Goal: Task Accomplishment & Management: Manage account settings

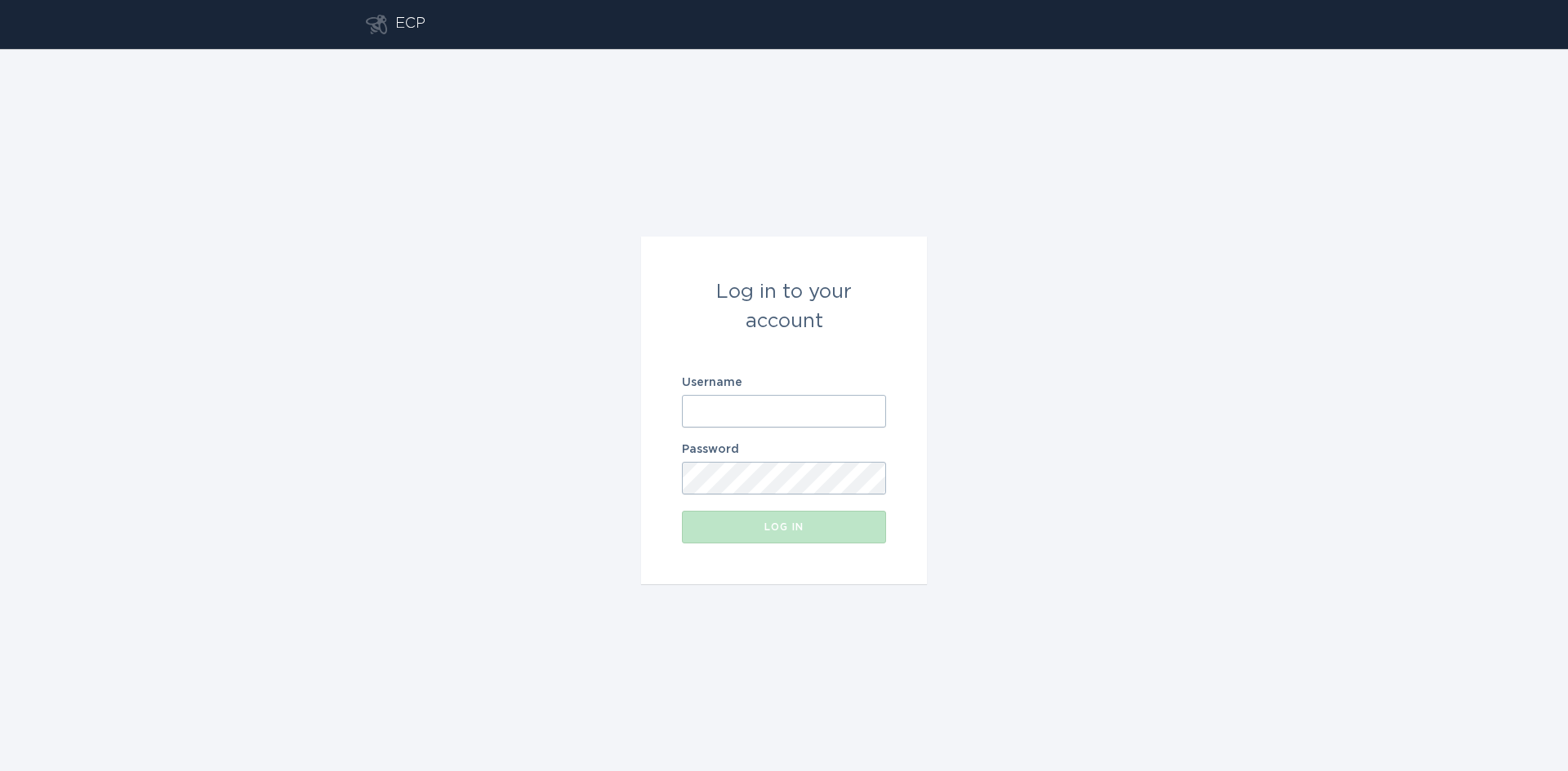
click at [817, 408] on input "Username" at bounding box center [783, 411] width 204 height 32
type input "[EMAIL_ADDRESS][DOMAIN_NAME]"
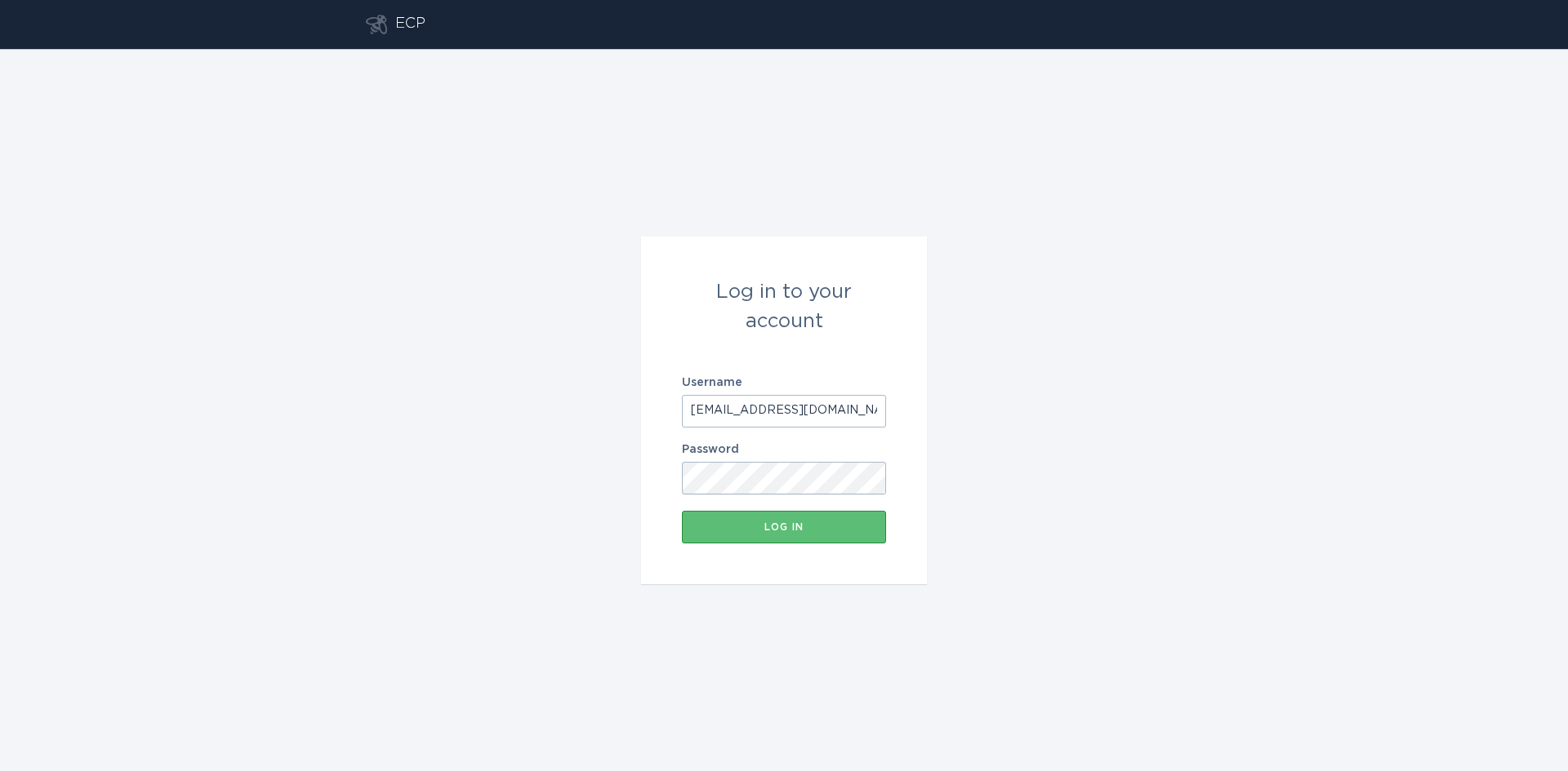
scroll to position [0, 4]
click at [837, 524] on div "Log in" at bounding box center [784, 528] width 188 height 10
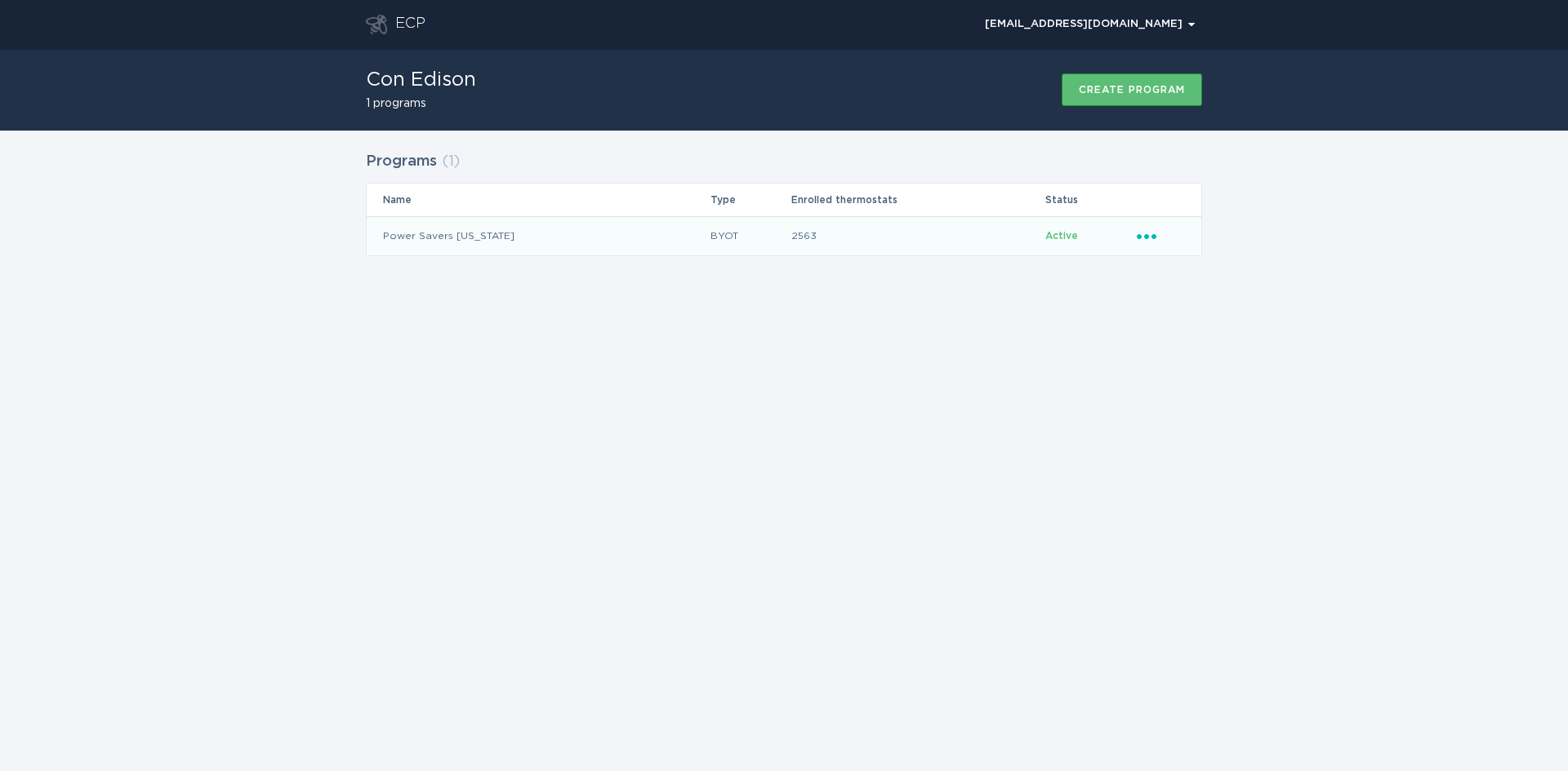
click at [1157, 232] on icon "Ellipsis" at bounding box center [1147, 233] width 23 height 14
click at [1186, 302] on div "Remove thermostat" at bounding box center [1222, 302] width 169 height 37
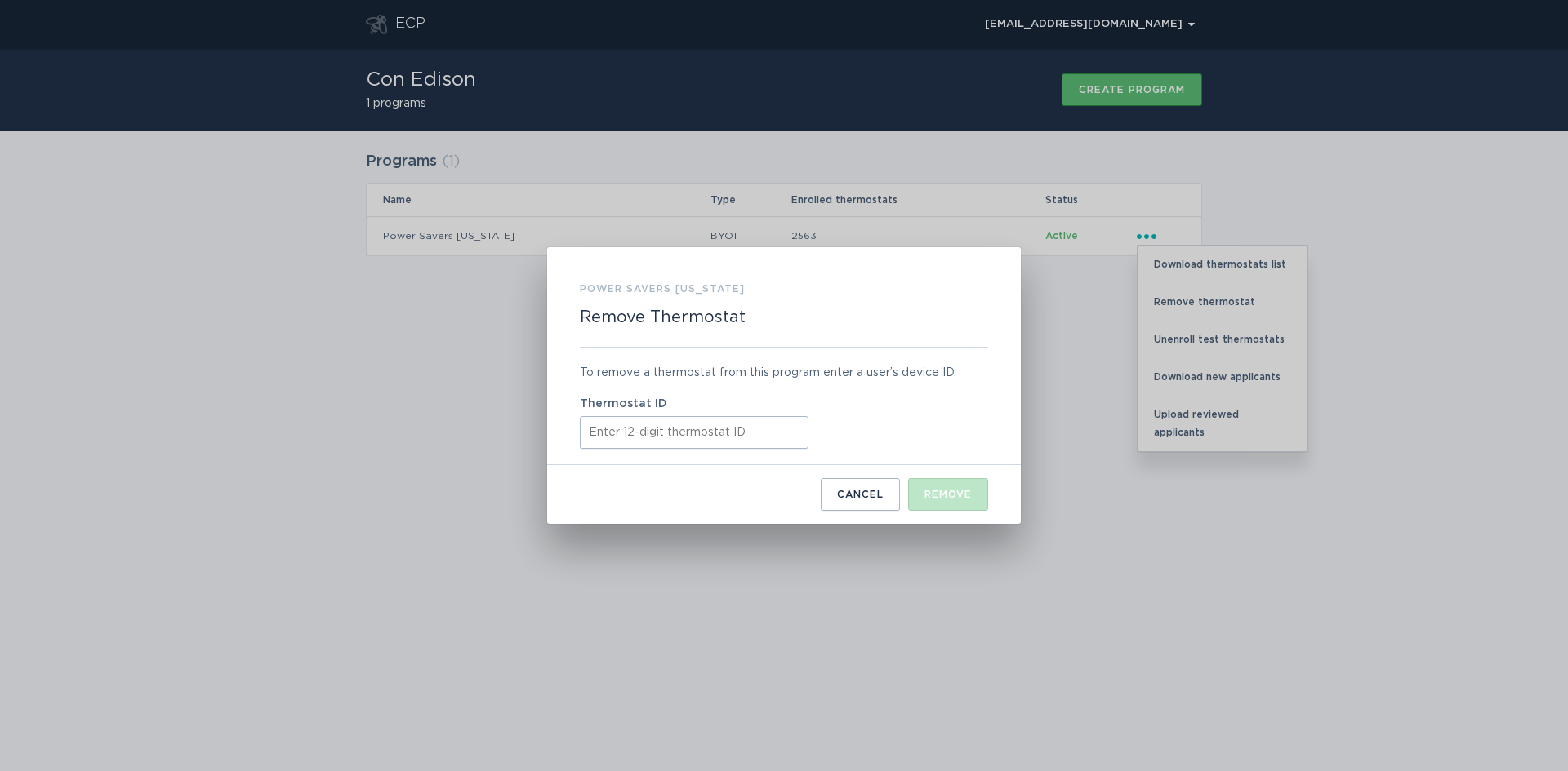
click at [647, 432] on input "Thermostat ID" at bounding box center [694, 432] width 229 height 32
paste input "531608506507"
type input "531608506507"
click at [934, 490] on div "Remove" at bounding box center [947, 494] width 47 height 10
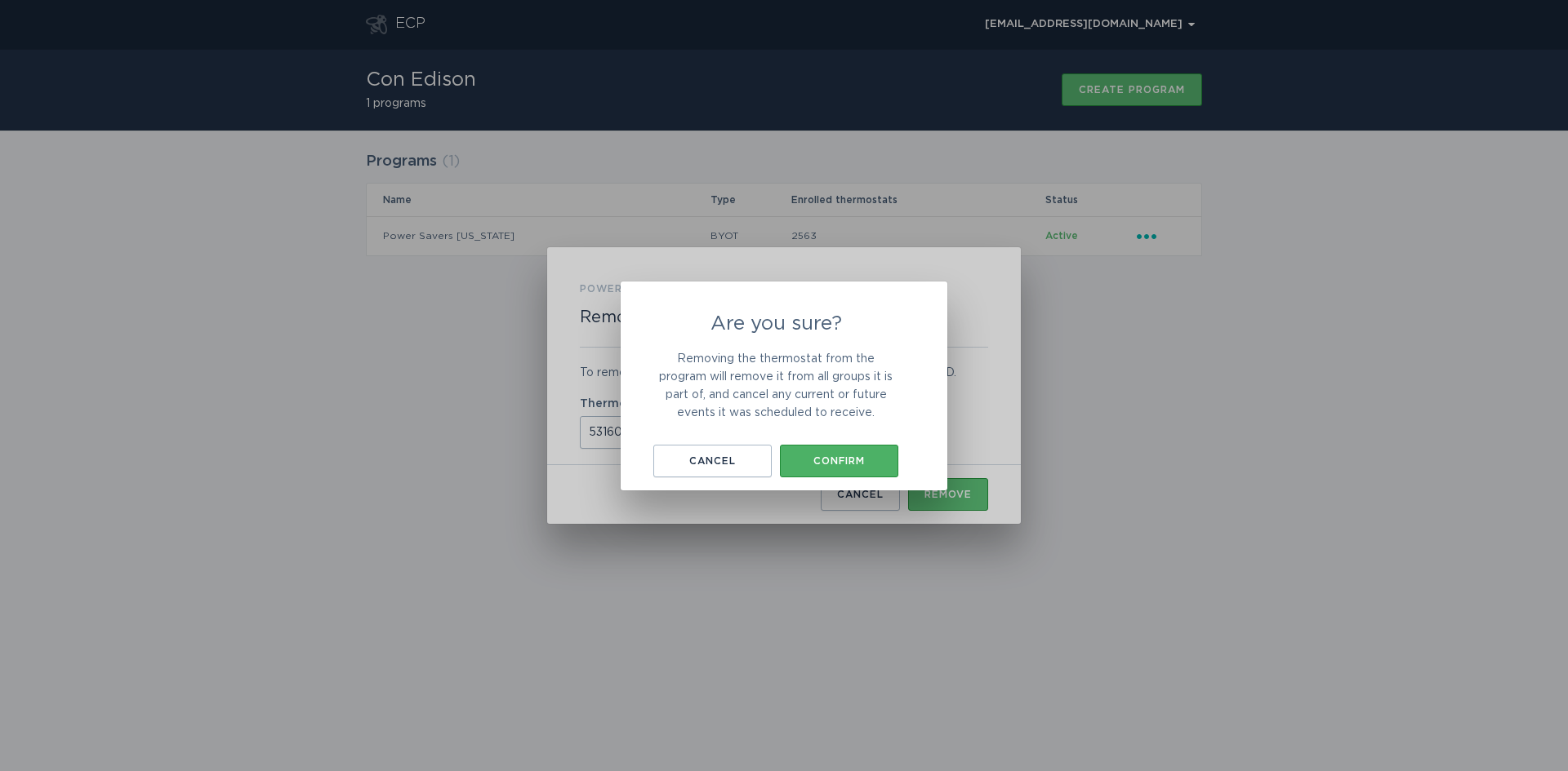
click at [848, 463] on div "Confirm" at bounding box center [839, 461] width 102 height 10
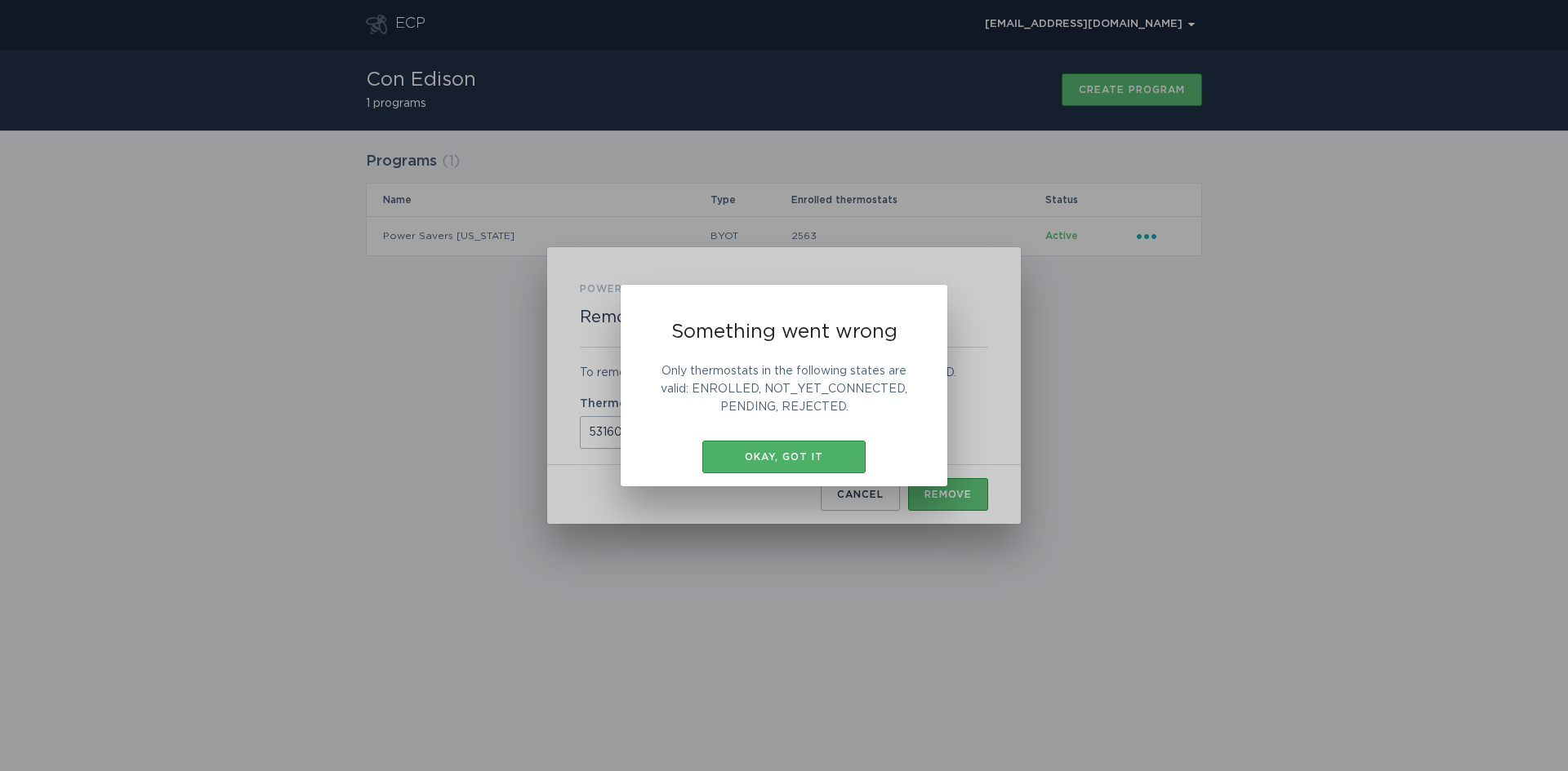
click at [797, 461] on div "Okay, got it" at bounding box center [783, 457] width 147 height 10
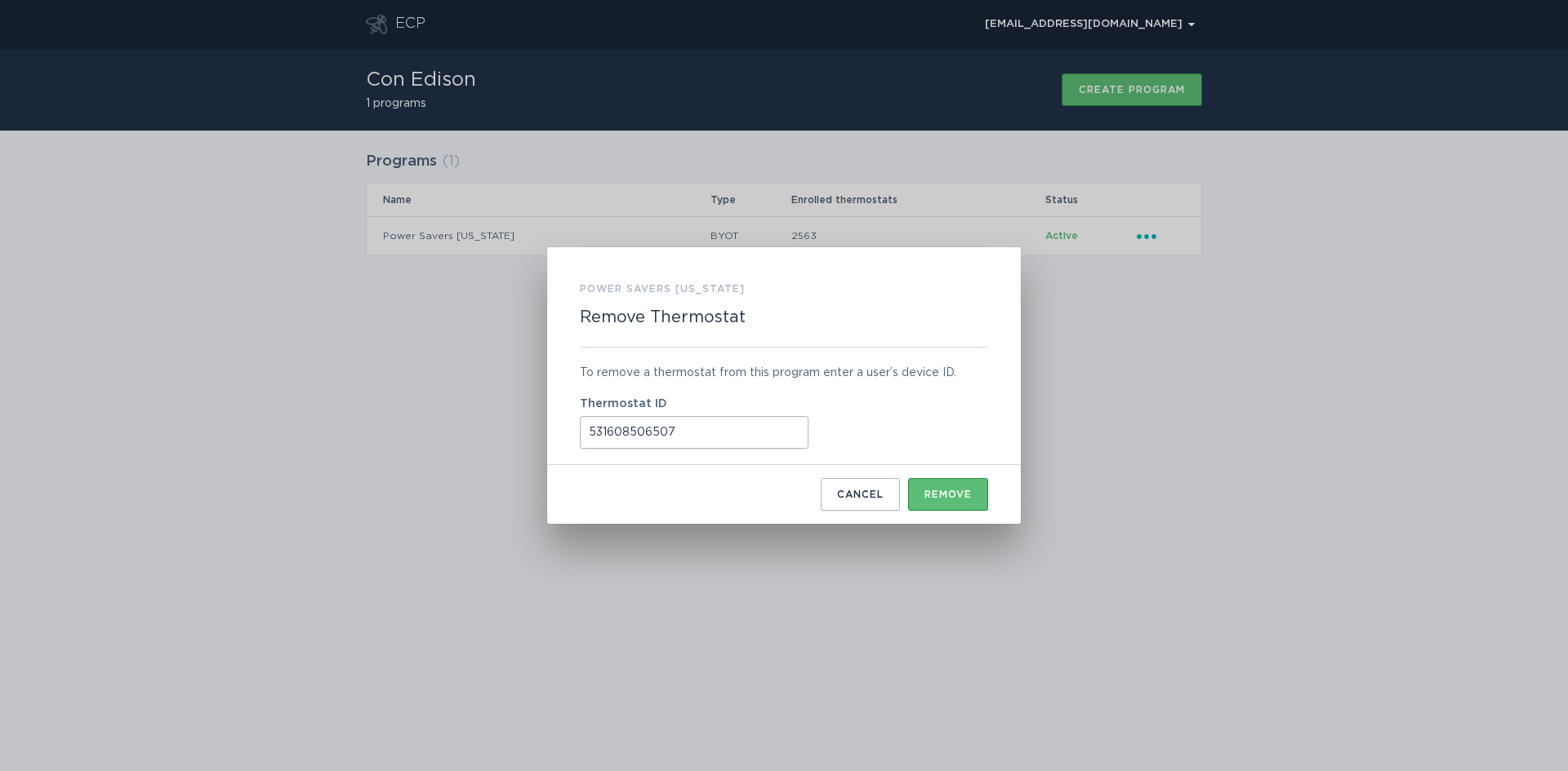
click at [862, 499] on div "Cancel" at bounding box center [860, 494] width 46 height 10
